Goal: Information Seeking & Learning: Compare options

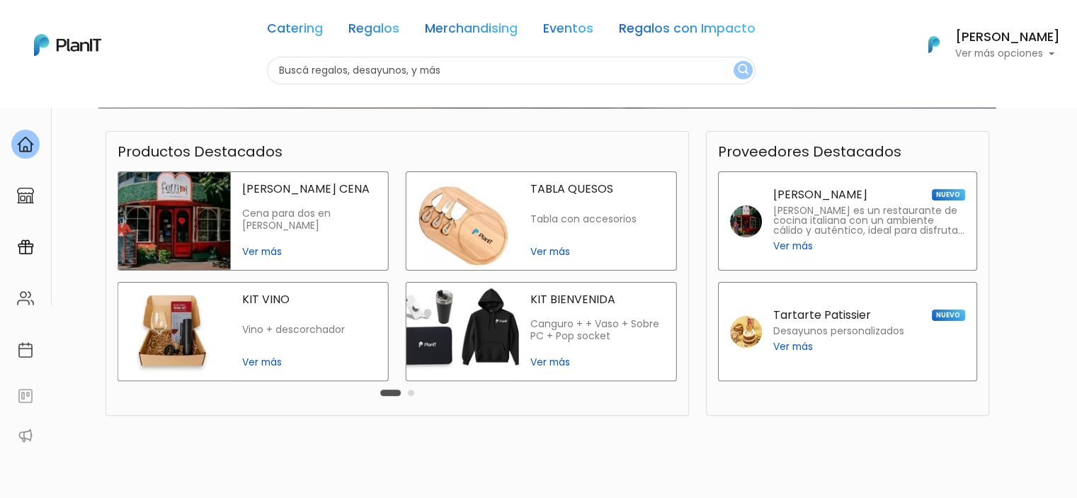
click at [604, 337] on p "Canguro + + Vaso + Sobre PC + Pop socket" at bounding box center [597, 330] width 135 height 25
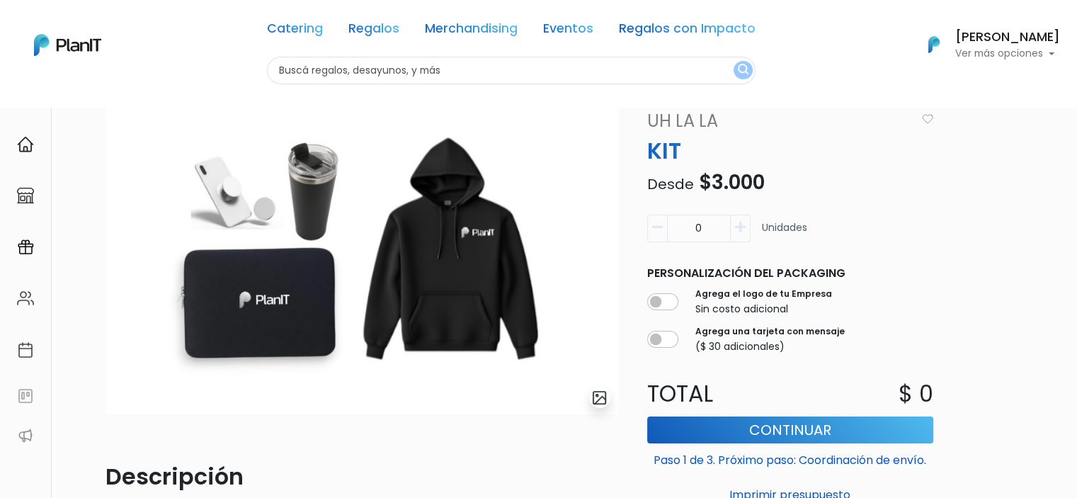
scroll to position [27, 0]
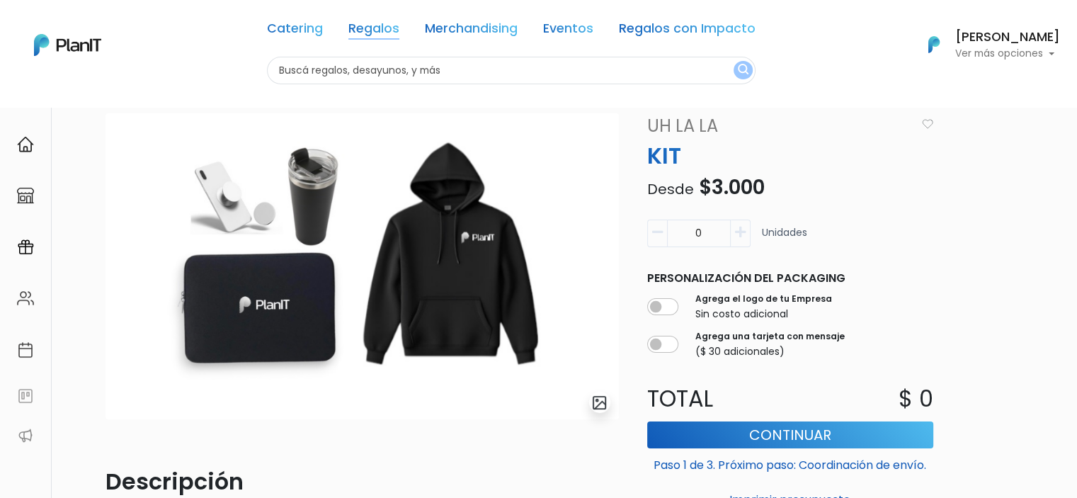
click at [363, 28] on link "Regalos" at bounding box center [373, 31] width 51 height 17
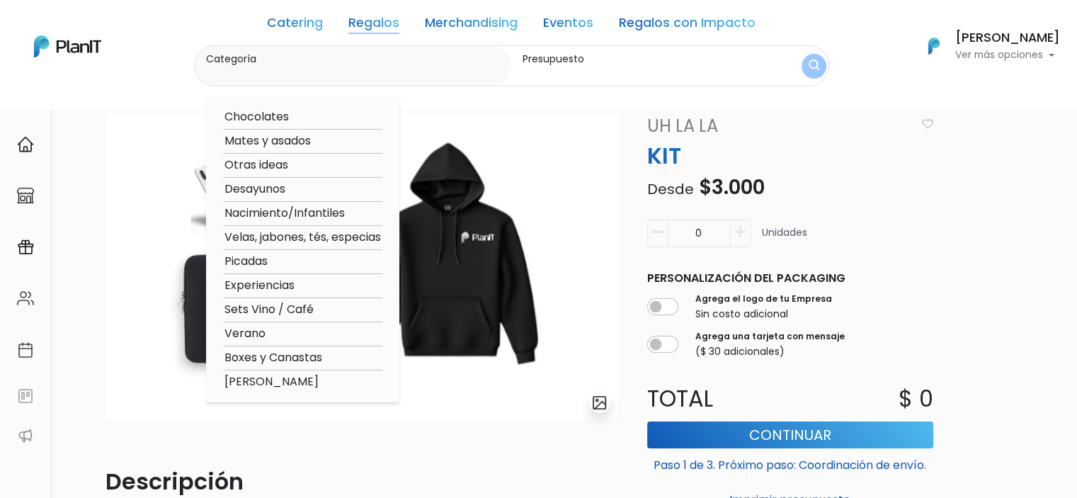
click at [252, 353] on option "Boxes y Canastas" at bounding box center [302, 358] width 159 height 18
type input "Boxes y Canastas"
type input "$0 - $1000"
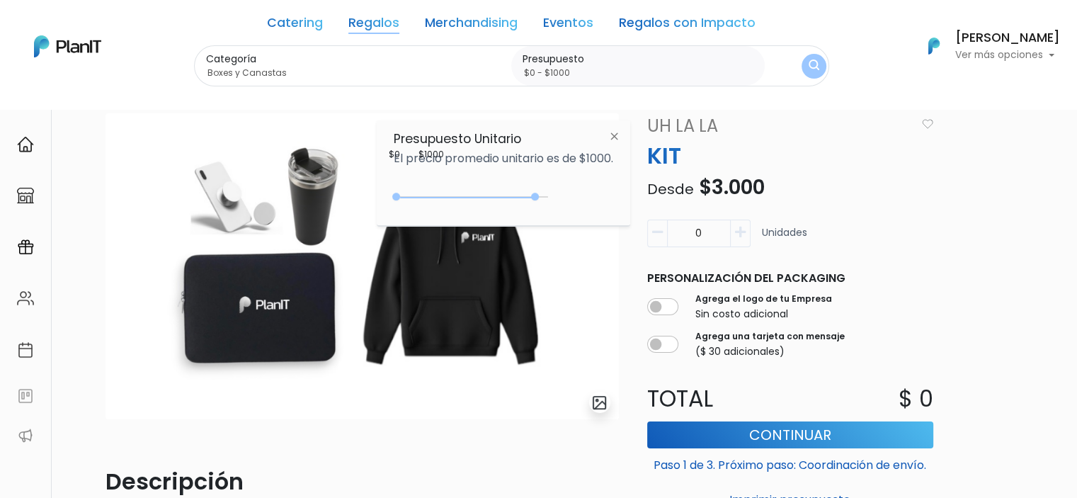
click at [538, 198] on div "0 : 4650 0 4650" at bounding box center [473, 200] width 149 height 14
click at [813, 64] on button "submit" at bounding box center [814, 66] width 34 height 34
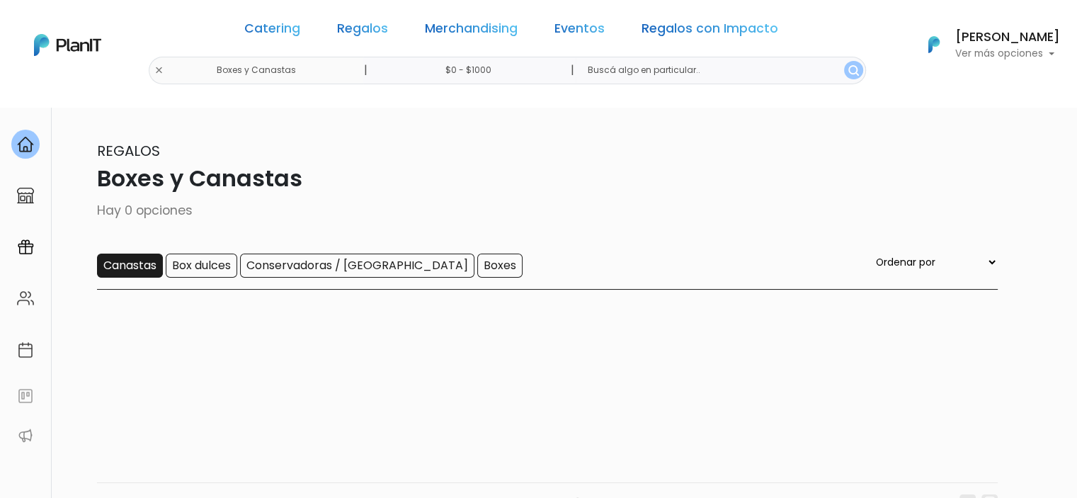
click at [157, 271] on input "Canastas" at bounding box center [130, 266] width 66 height 24
click at [476, 24] on link "Merchandising" at bounding box center [471, 31] width 93 height 17
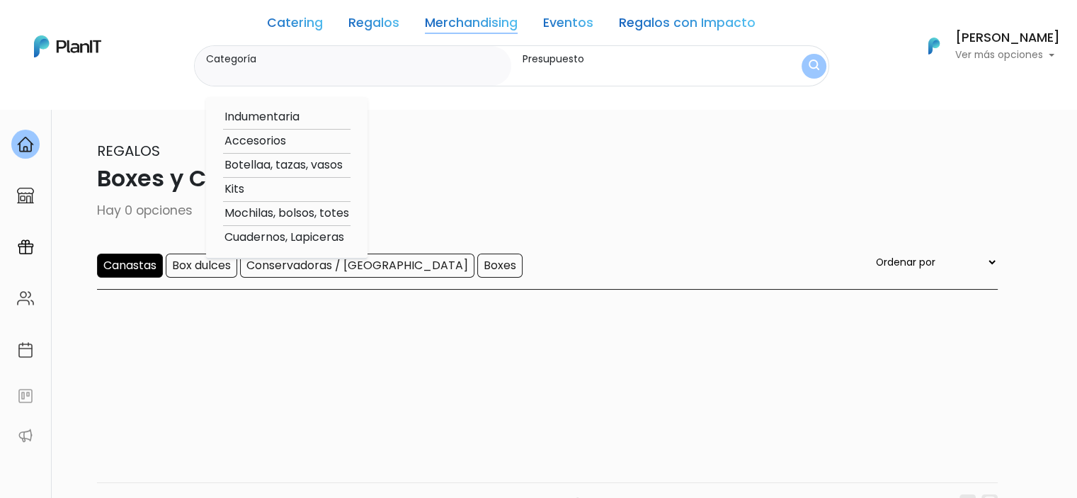
click at [266, 116] on option "Indumentaria" at bounding box center [286, 117] width 127 height 18
type input "Indumentaria"
type input "$0 - $1000"
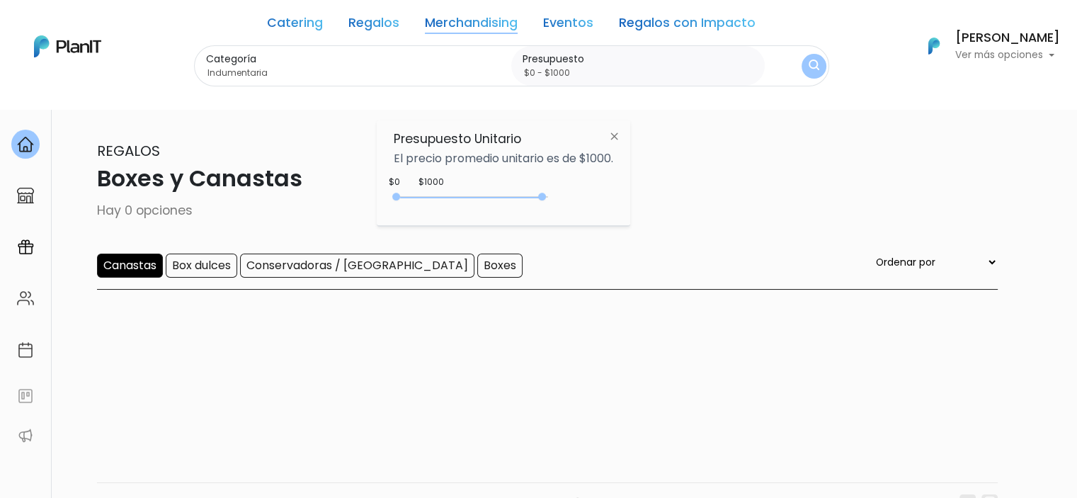
click at [545, 197] on div "0 : 4900 0 4900" at bounding box center [473, 200] width 149 height 14
click at [804, 73] on button "submit" at bounding box center [813, 65] width 25 height 25
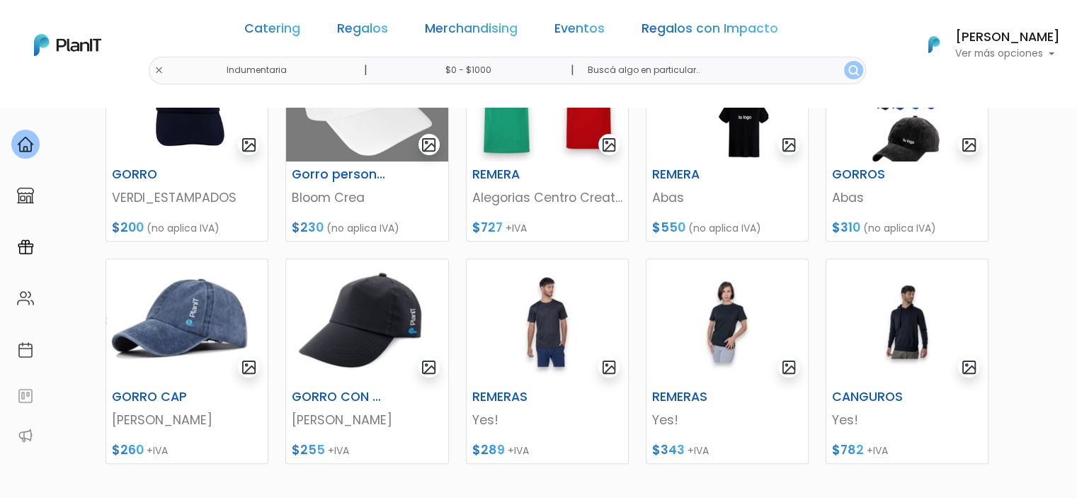
scroll to position [616, 0]
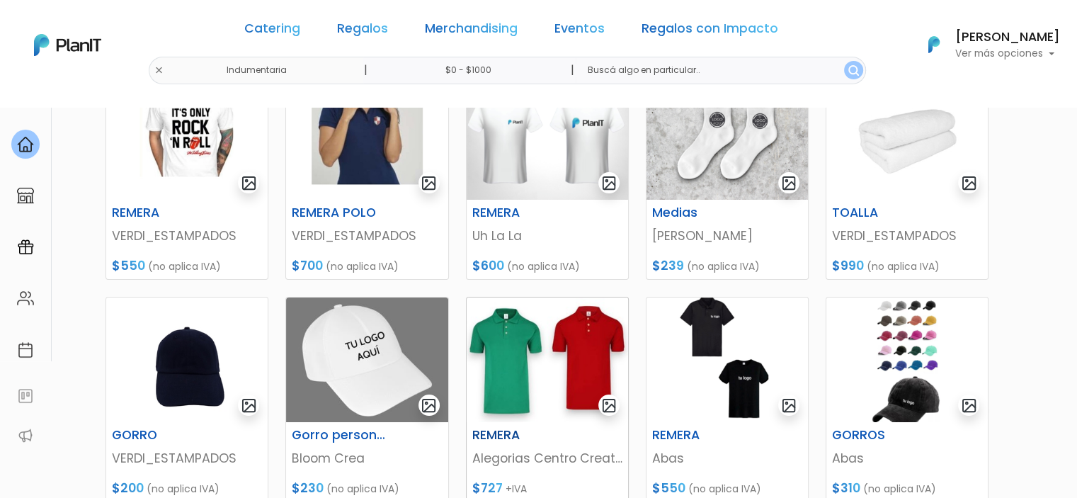
scroll to position [248, 0]
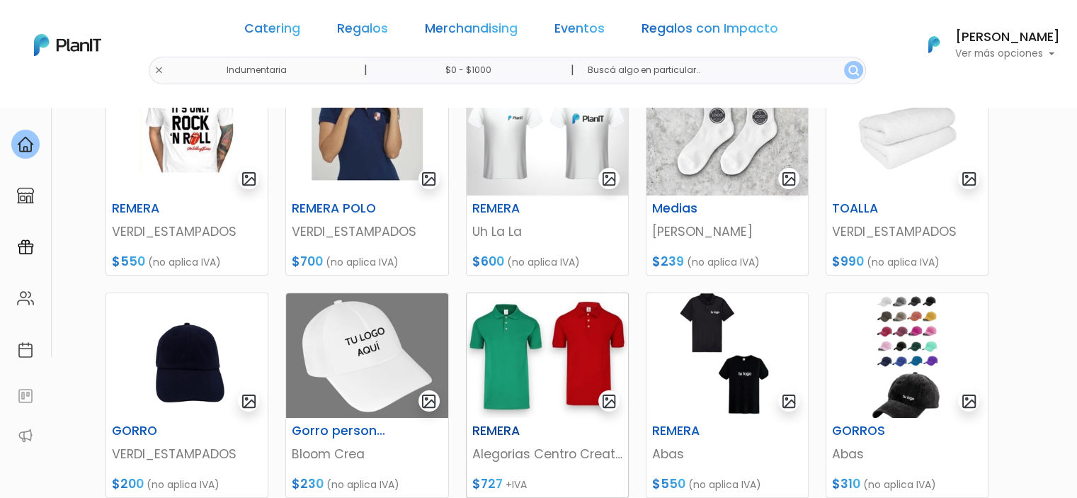
click at [561, 361] on img at bounding box center [547, 355] width 161 height 125
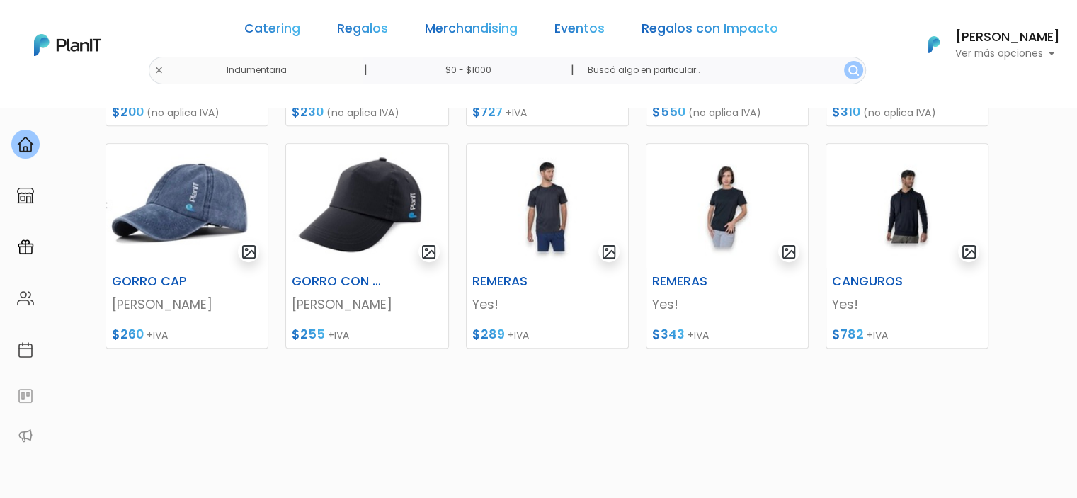
scroll to position [620, 0]
click at [555, 227] on img at bounding box center [547, 205] width 161 height 125
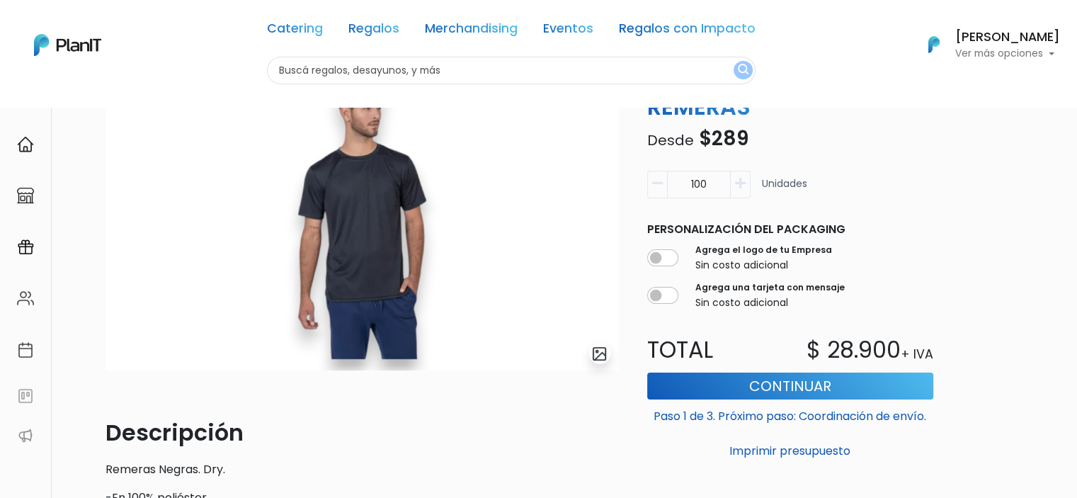
scroll to position [108, 0]
